Goal: Navigation & Orientation: Understand site structure

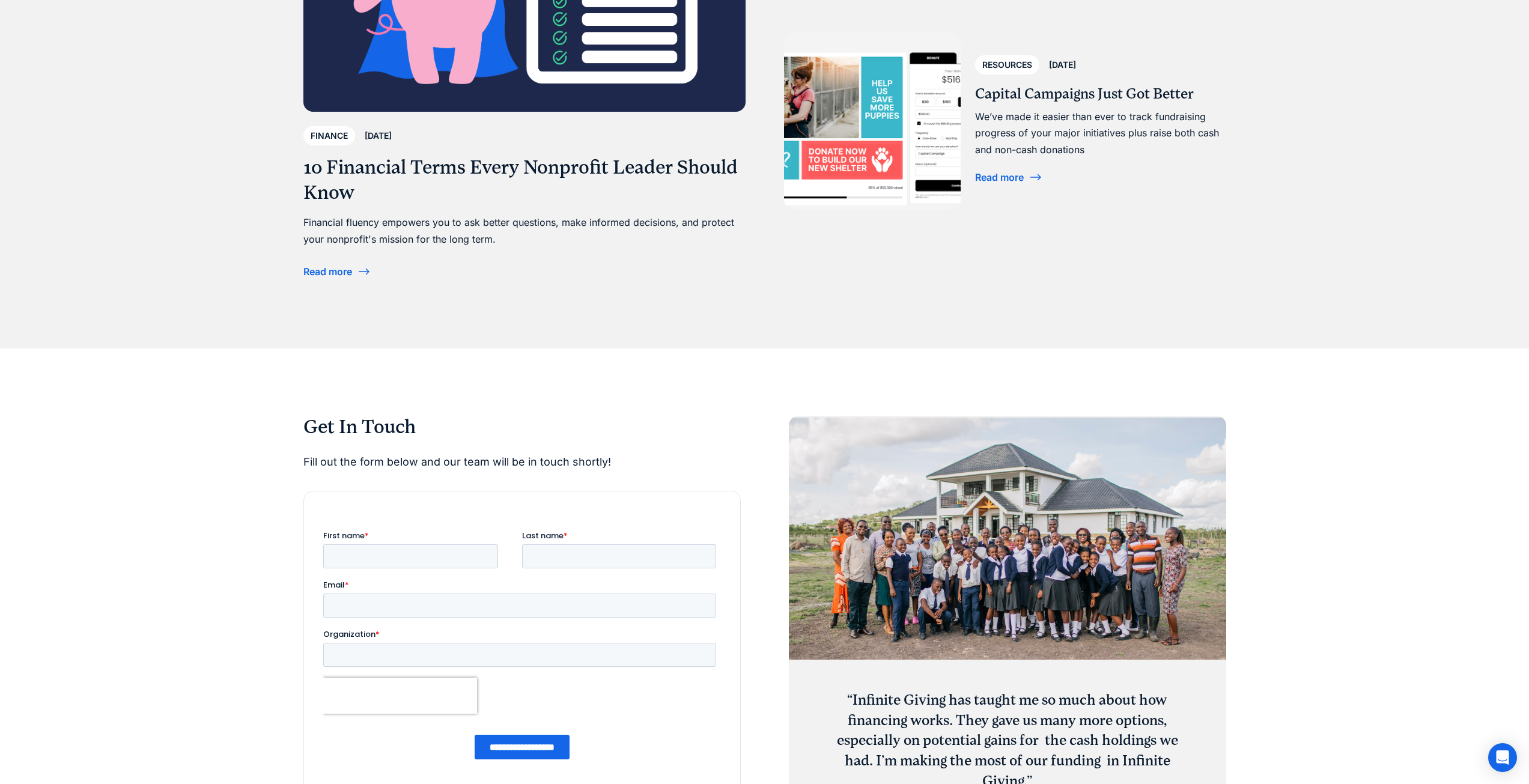
scroll to position [5907, 0]
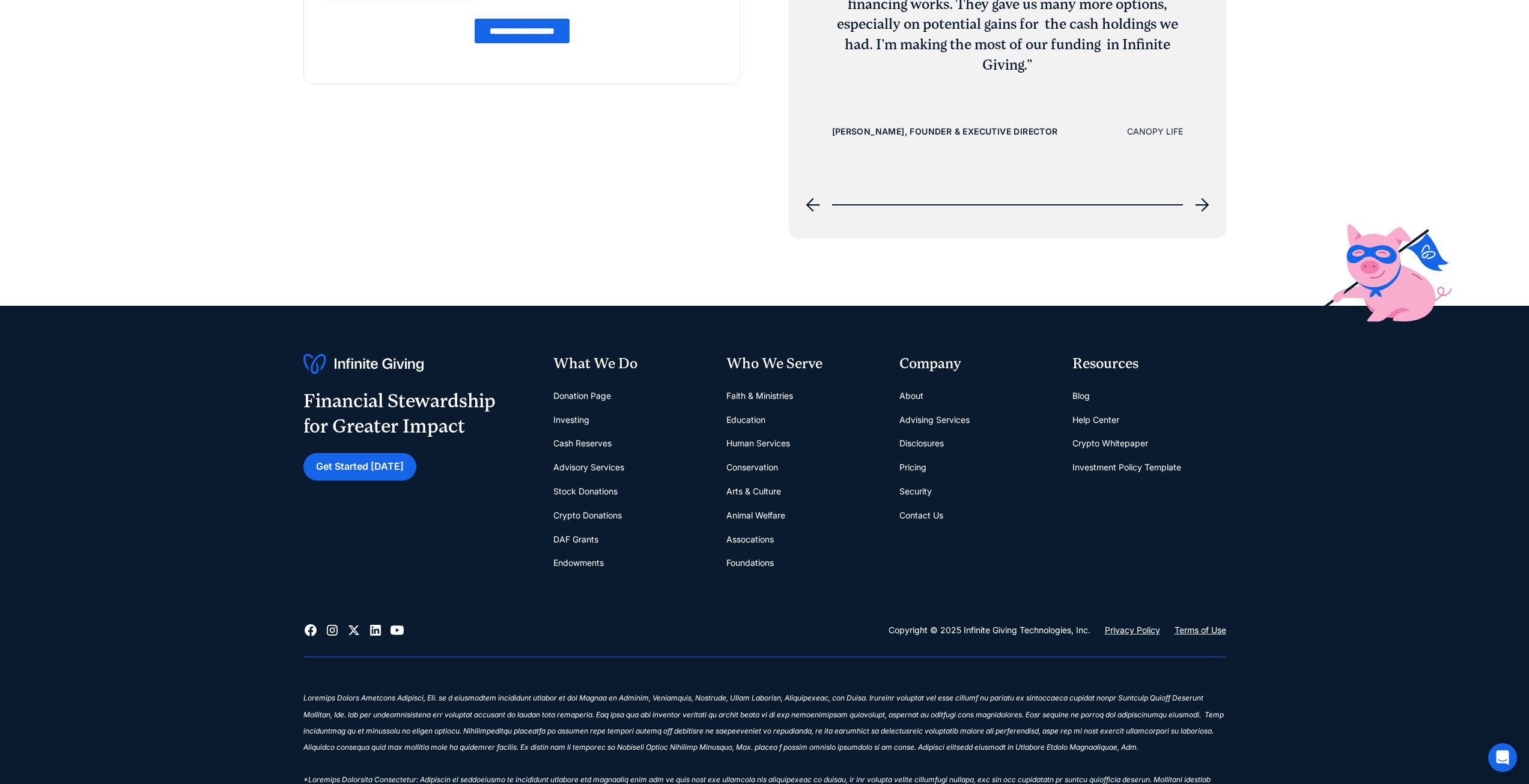
click at [932, 438] on link "Disclosures" at bounding box center [922, 443] width 45 height 24
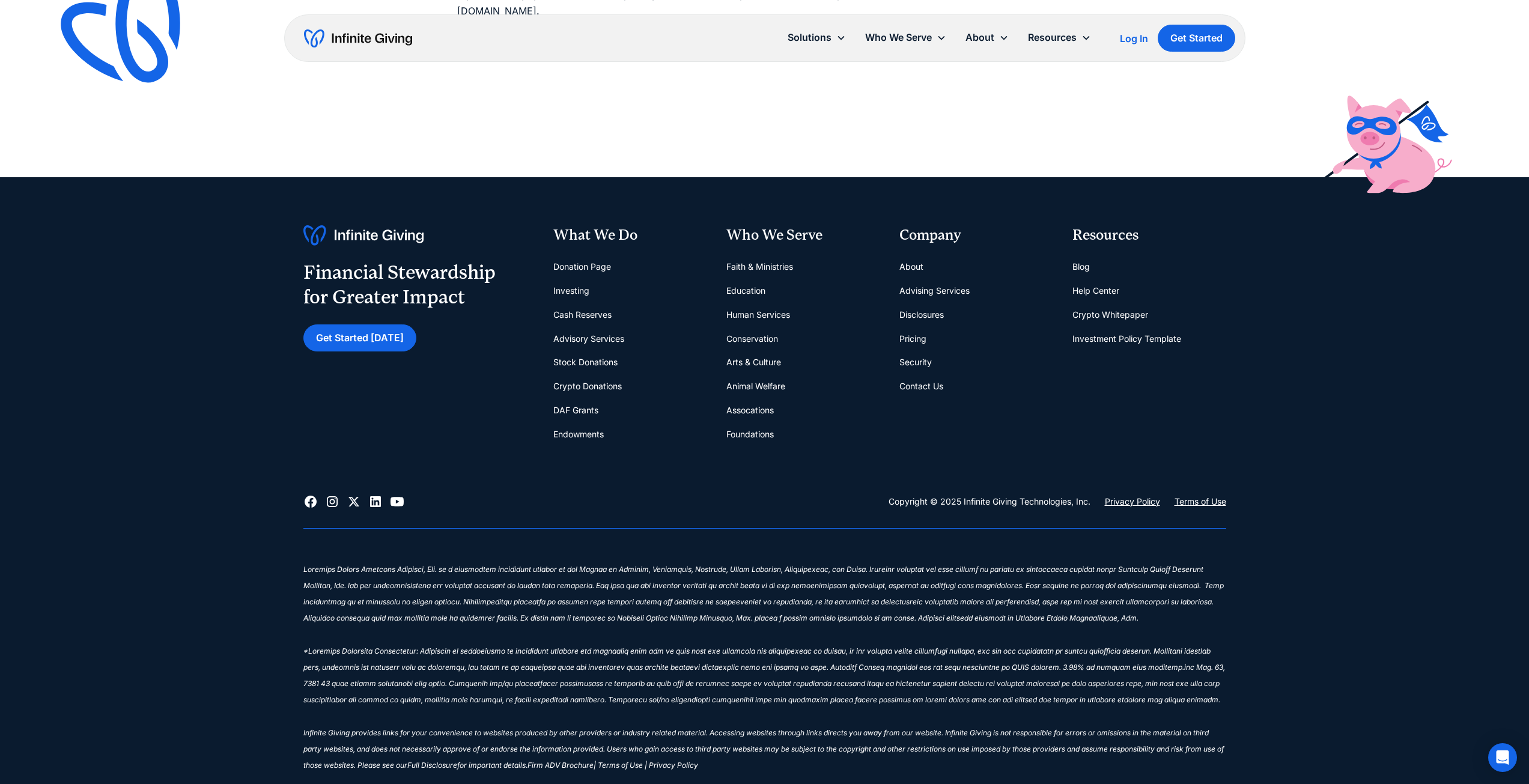
scroll to position [1419, 0]
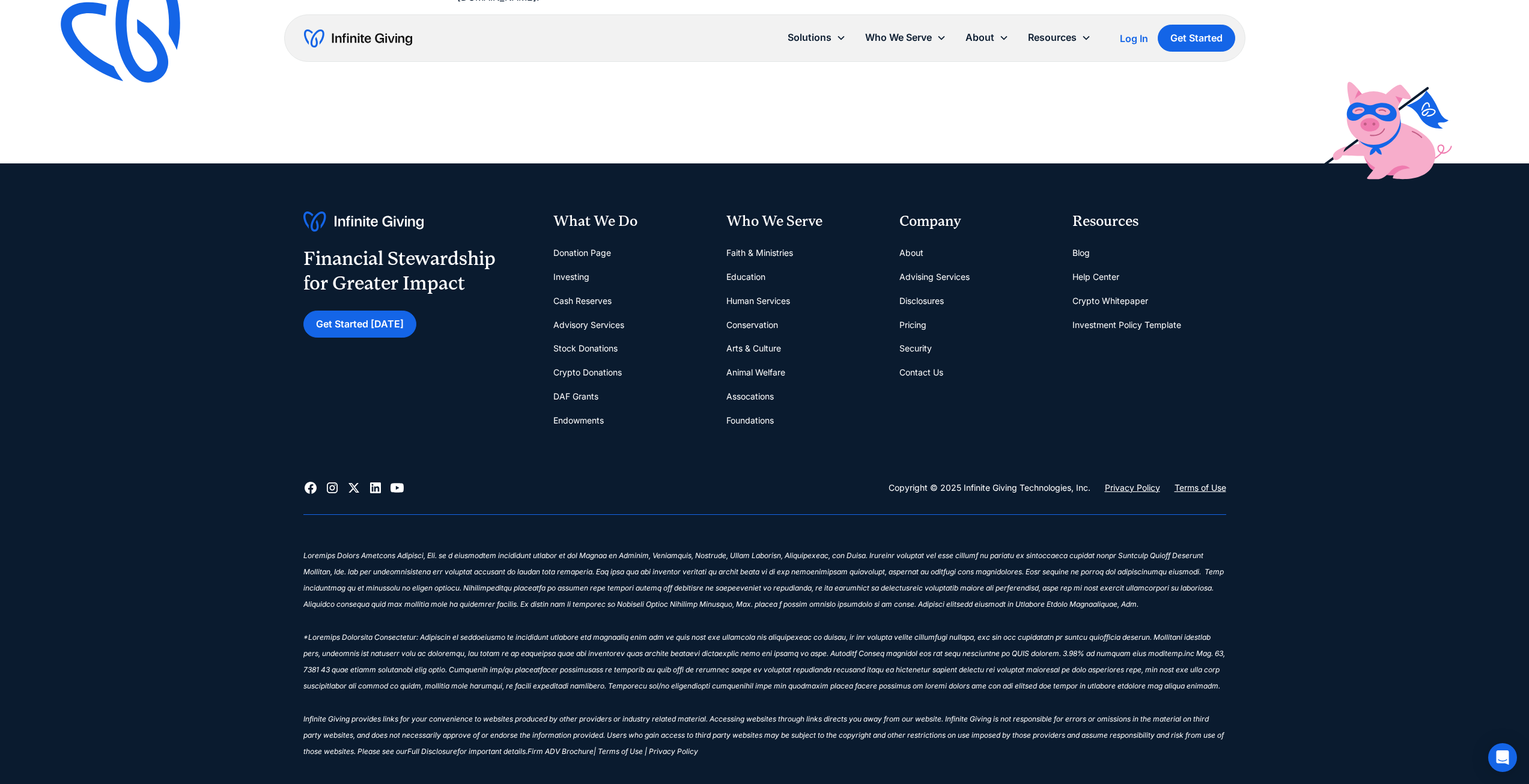
click at [919, 241] on link "About" at bounding box center [912, 252] width 24 height 24
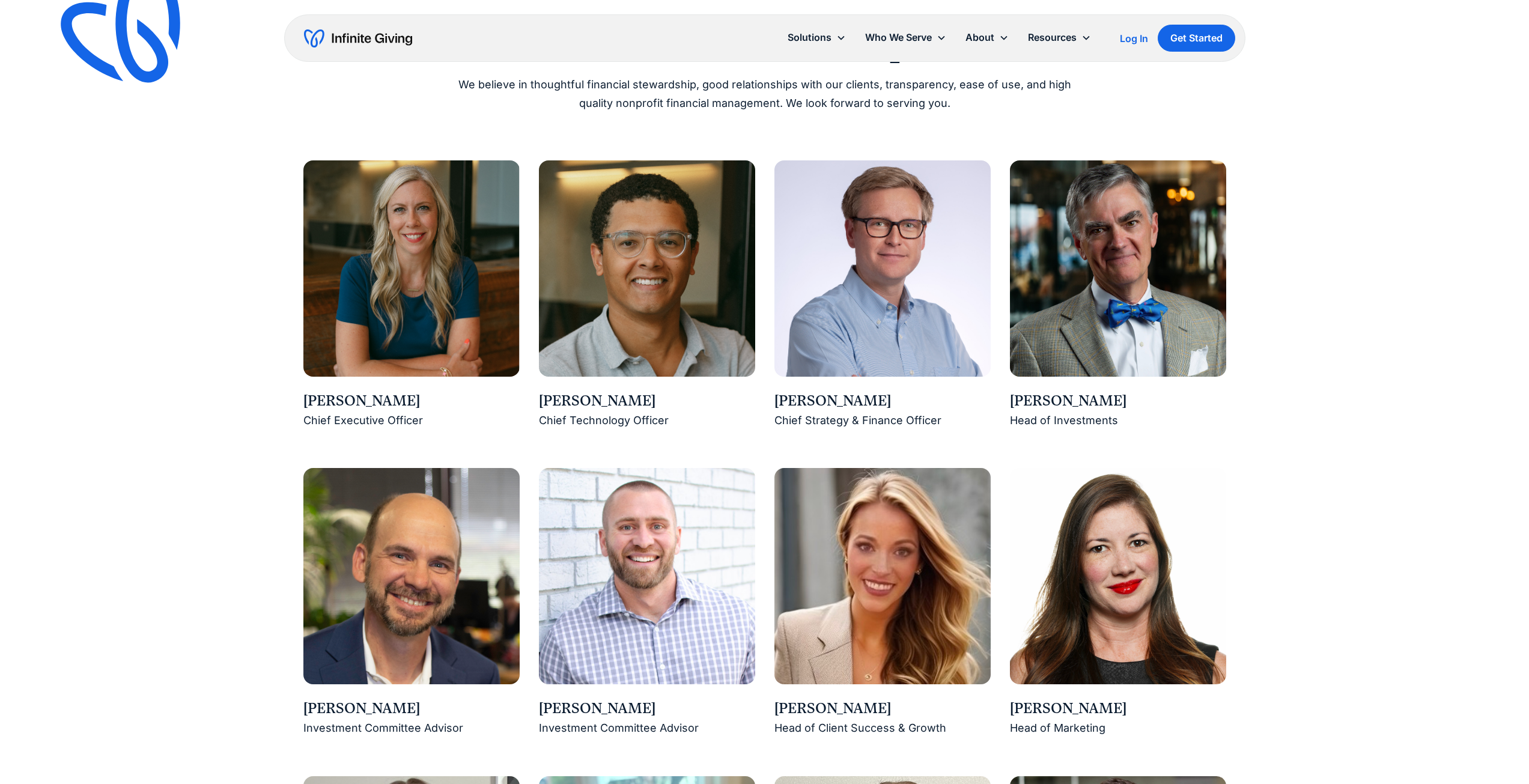
scroll to position [1101, 0]
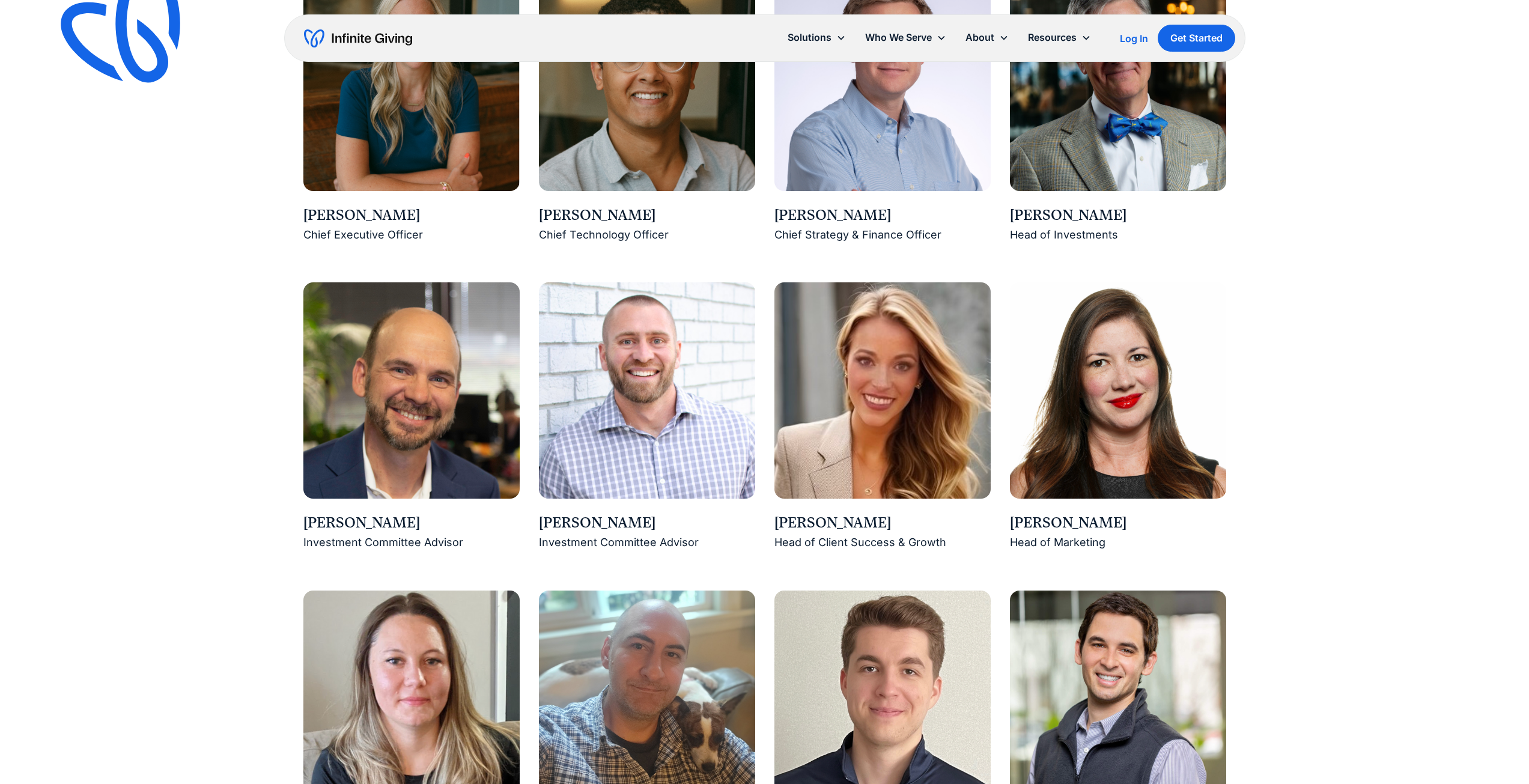
click at [905, 397] on img at bounding box center [883, 390] width 217 height 217
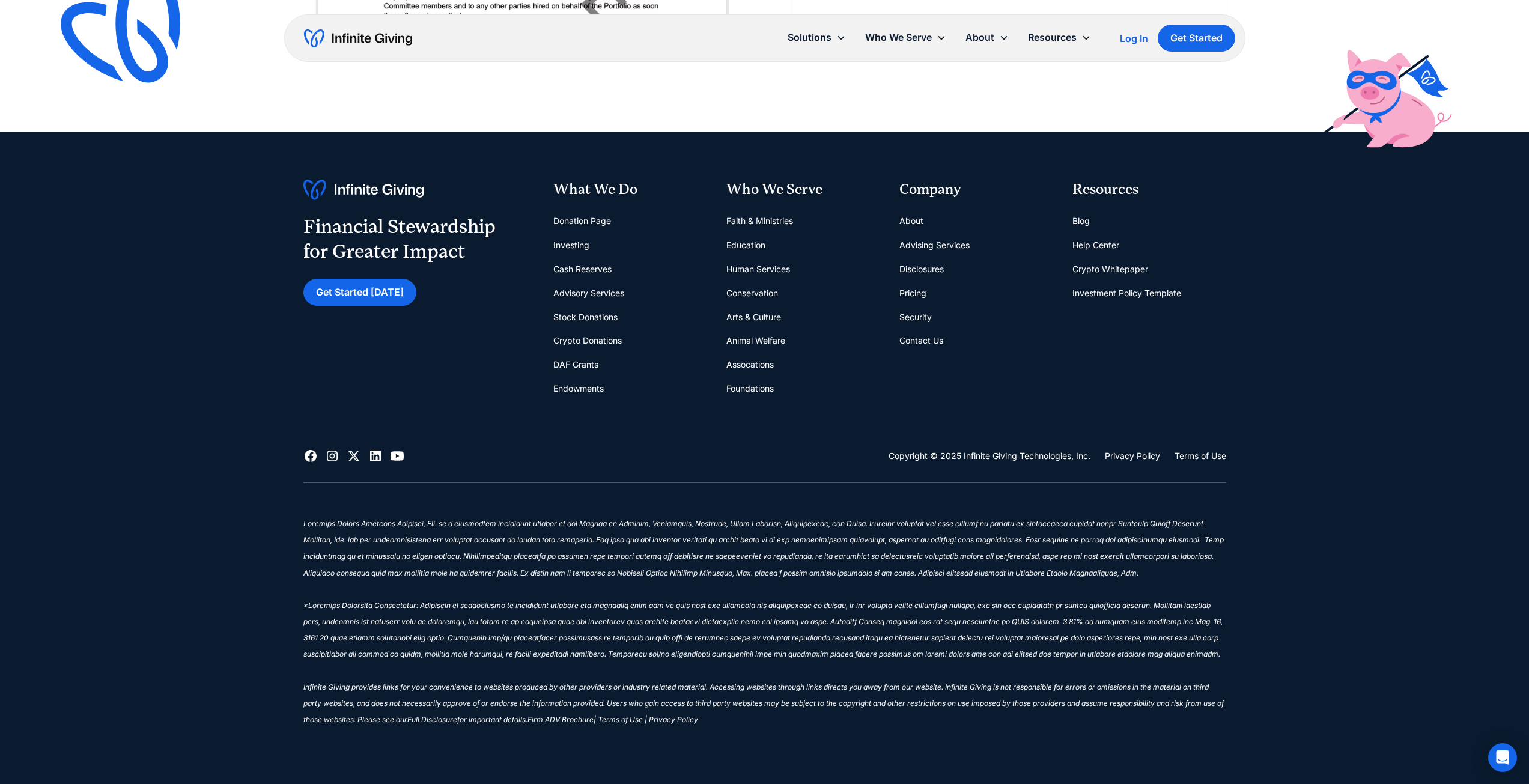
scroll to position [3570, 0]
